Goal: Go to known website: Access a specific website the user already knows

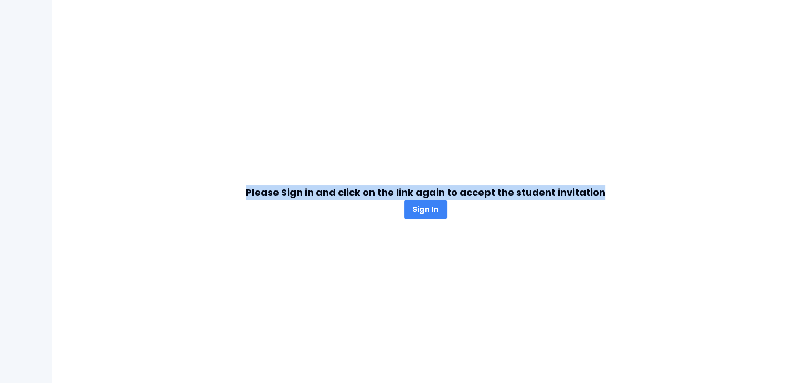
drag, startPoint x: 250, startPoint y: 191, endPoint x: 607, endPoint y: 193, distance: 357.2
click at [607, 193] on div "Please Sign in and click on the link again to accept the student invitation Sig…" at bounding box center [425, 201] width 724 height 383
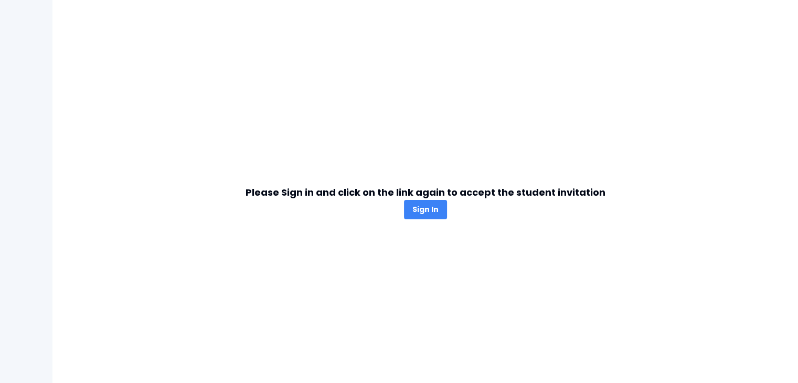
click at [487, 280] on div "Please Sign in and click on the link again to accept the student invitation Sig…" at bounding box center [425, 201] width 724 height 383
